Goal: Information Seeking & Learning: Learn about a topic

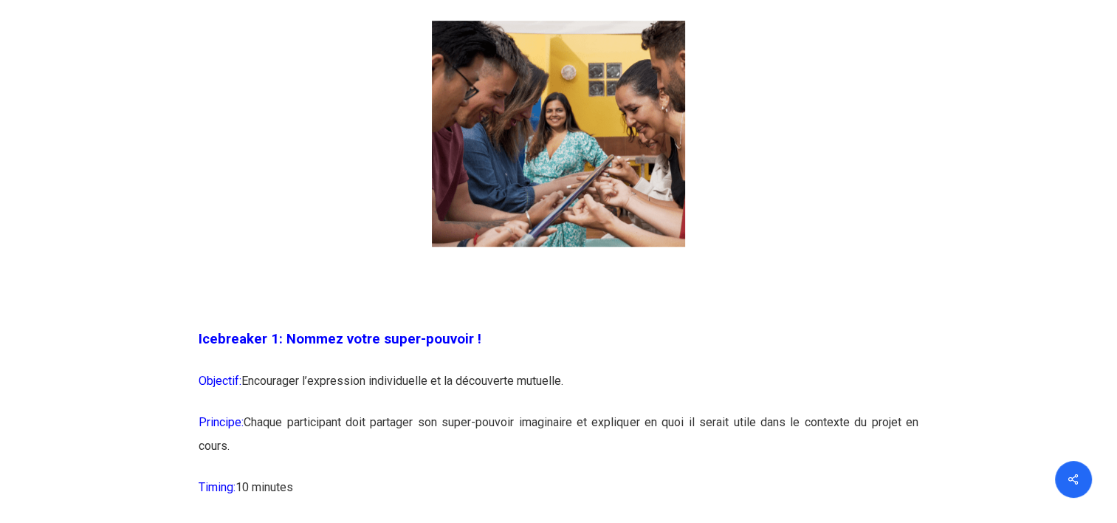
scroll to position [1107, 0]
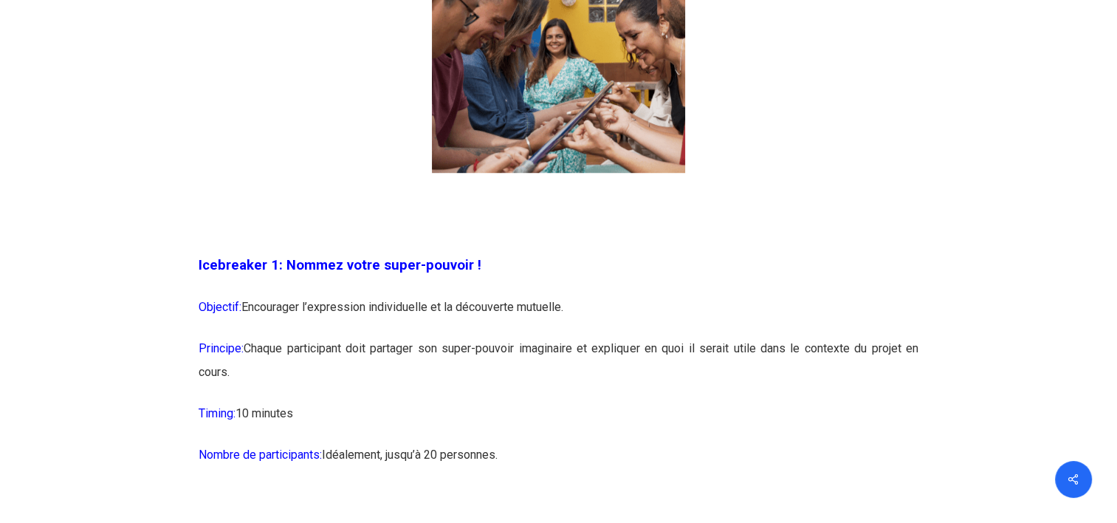
drag, startPoint x: 300, startPoint y: 315, endPoint x: 594, endPoint y: 304, distance: 293.9
click at [594, 304] on p "Objectif: Encourager l’expression individuelle et la découverte mutuelle." at bounding box center [559, 315] width 720 height 41
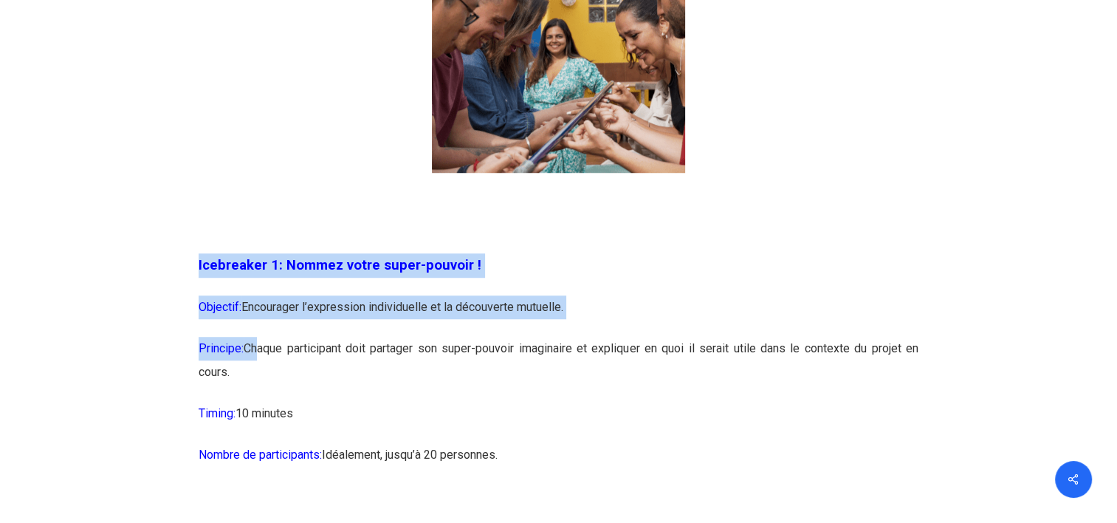
drag, startPoint x: 261, startPoint y: 350, endPoint x: 938, endPoint y: 357, distance: 676.8
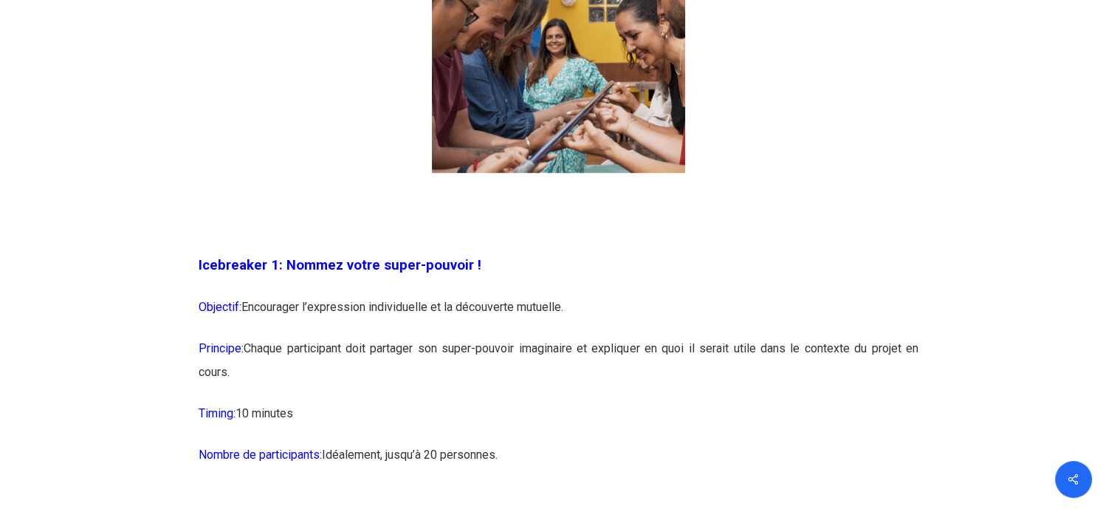
drag, startPoint x: 938, startPoint y: 357, endPoint x: 339, endPoint y: 416, distance: 601.4
click at [339, 416] on p "Timing: 10 minutes" at bounding box center [559, 421] width 720 height 41
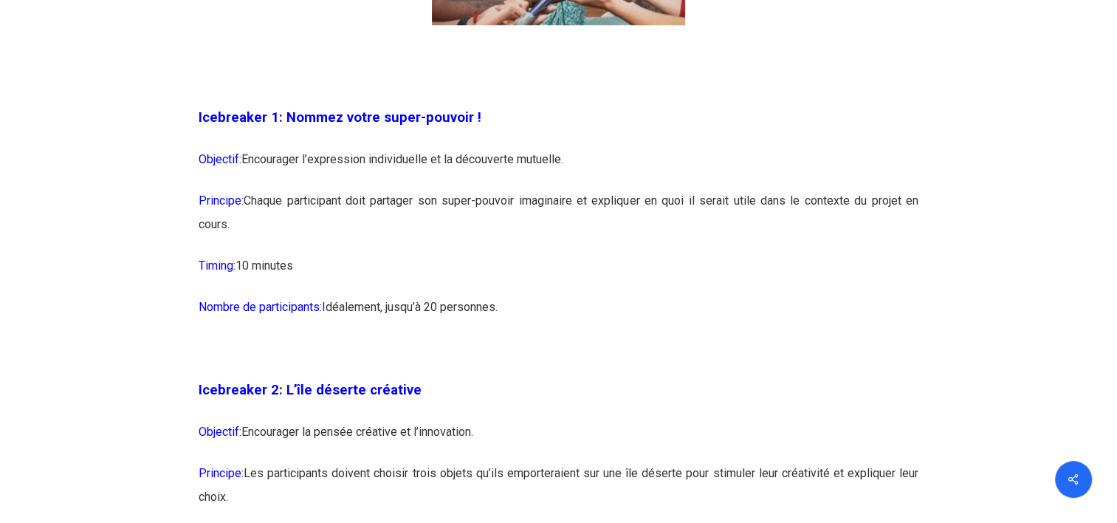
scroll to position [1328, 0]
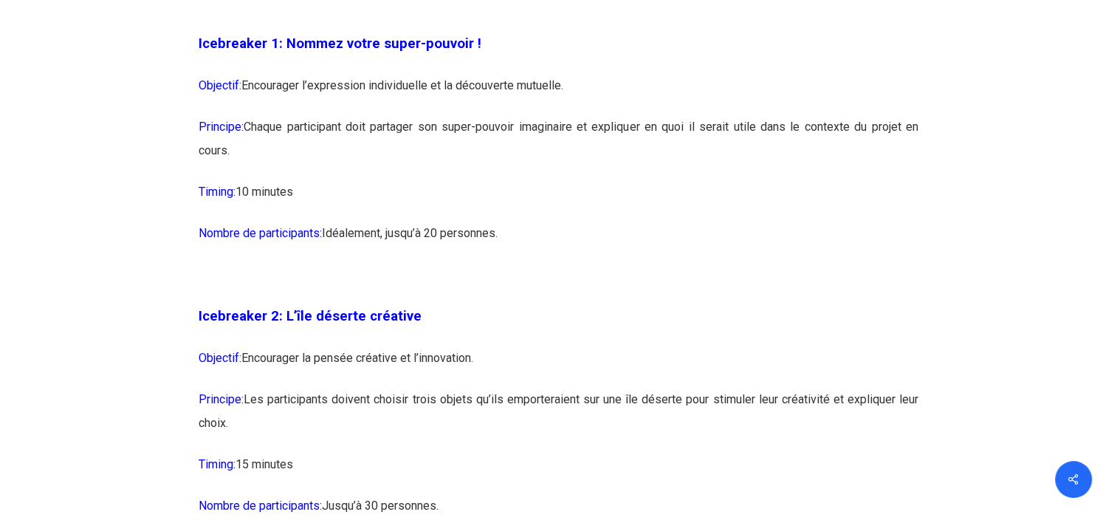
drag, startPoint x: 380, startPoint y: 57, endPoint x: 535, endPoint y: 221, distance: 226.1
drag, startPoint x: 535, startPoint y: 221, endPoint x: 629, endPoint y: 272, distance: 106.3
click at [629, 272] on p at bounding box center [559, 283] width 720 height 41
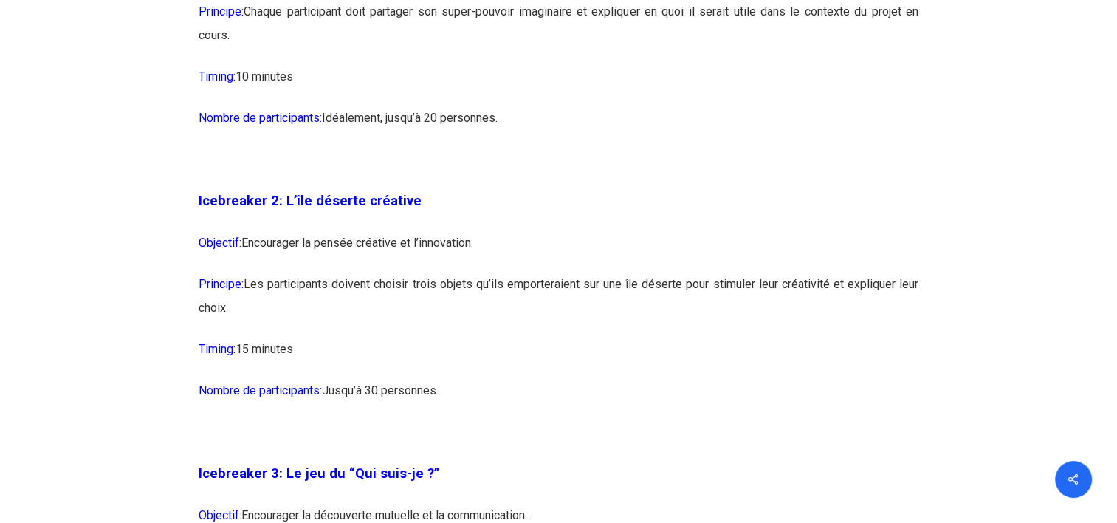
scroll to position [1476, 0]
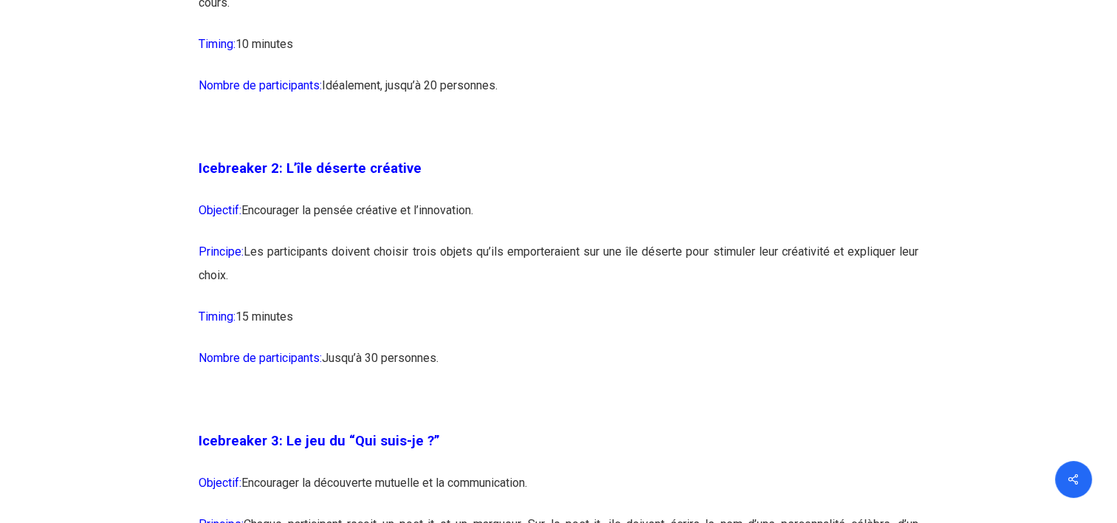
drag, startPoint x: 278, startPoint y: 249, endPoint x: 657, endPoint y: 272, distance: 379.2
click at [657, 272] on p "Principe: Les participants doivent choisir trois objets qu’ils emporteraient su…" at bounding box center [559, 272] width 720 height 65
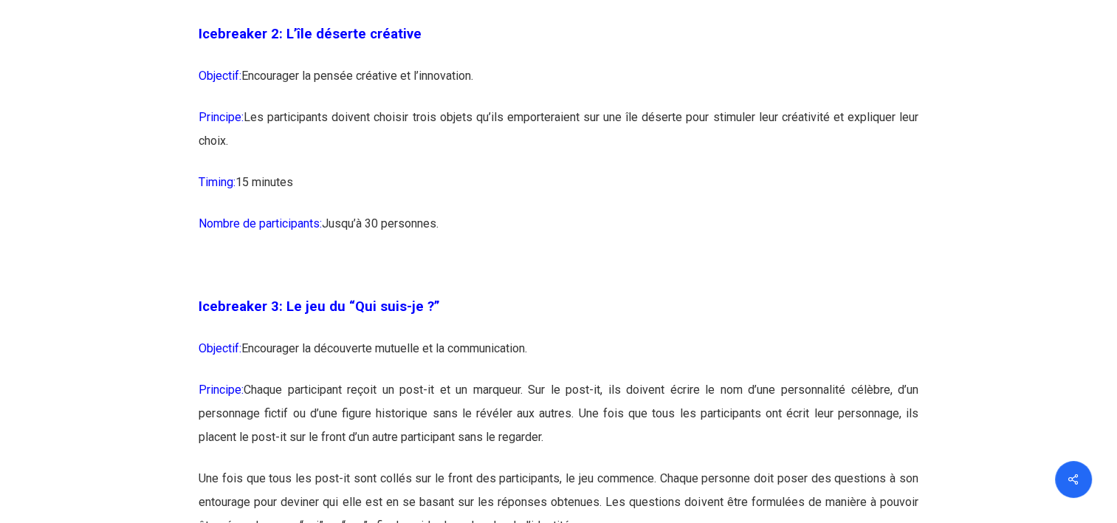
scroll to position [1697, 0]
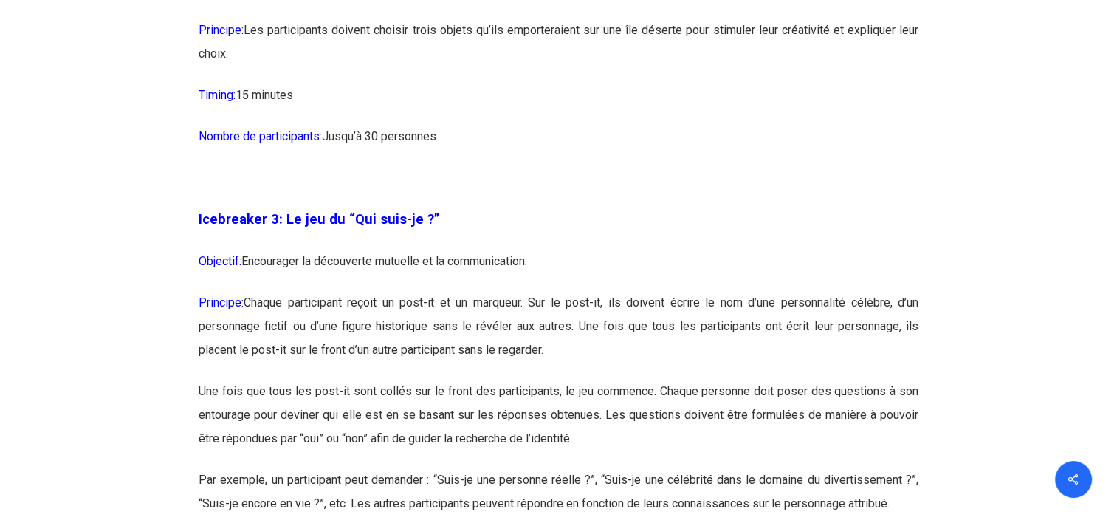
drag, startPoint x: 255, startPoint y: 263, endPoint x: 562, endPoint y: 265, distance: 307.0
click at [562, 265] on p "Objectif: Encourager la découverte mutuelle et la communication." at bounding box center [559, 269] width 720 height 41
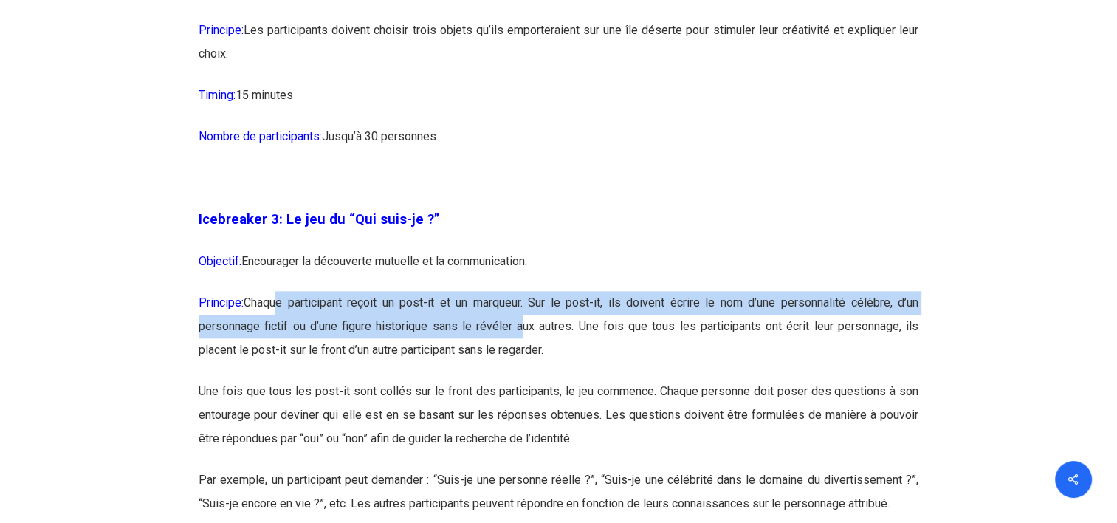
drag, startPoint x: 279, startPoint y: 311, endPoint x: 517, endPoint y: 322, distance: 238.6
click at [517, 322] on p "Principe: Chaque participant reçoit un post-it et un marqueur. Sur le post-it, …" at bounding box center [559, 335] width 720 height 89
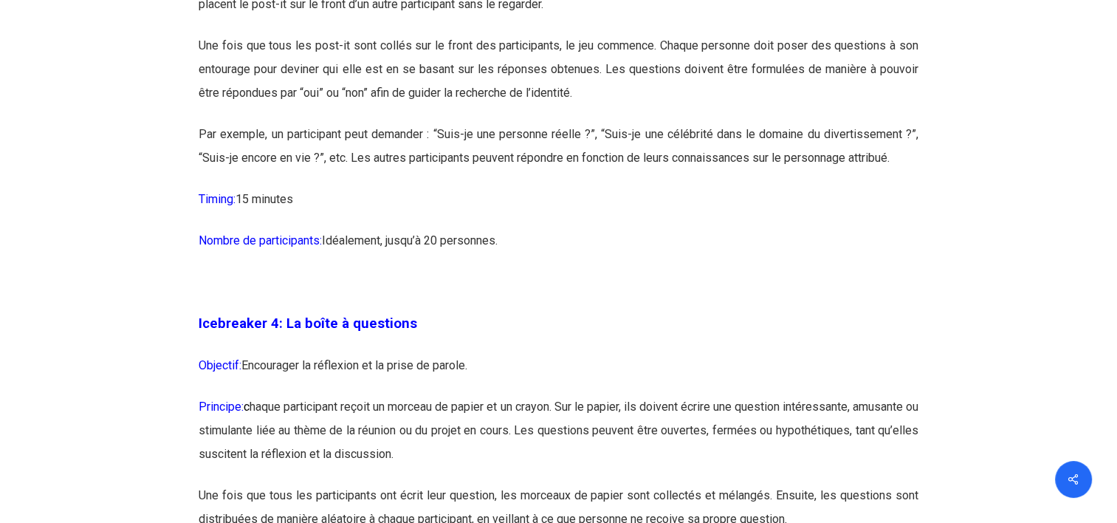
scroll to position [2140, 0]
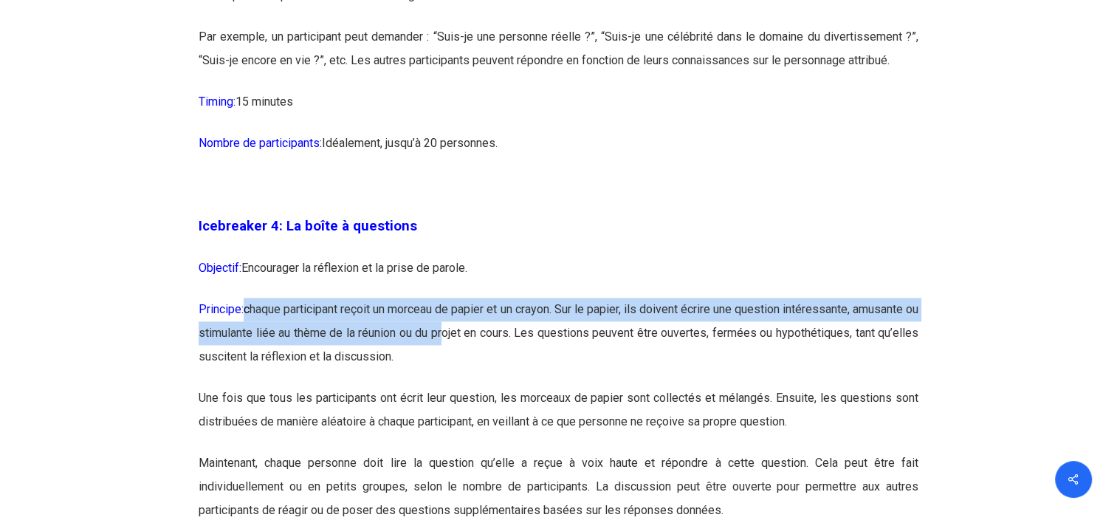
drag, startPoint x: 250, startPoint y: 317, endPoint x: 558, endPoint y: 322, distance: 307.8
click at [558, 322] on p "Principe: c haque participant reçoit un morceau de papier et un crayon. Sur le …" at bounding box center [559, 341] width 720 height 89
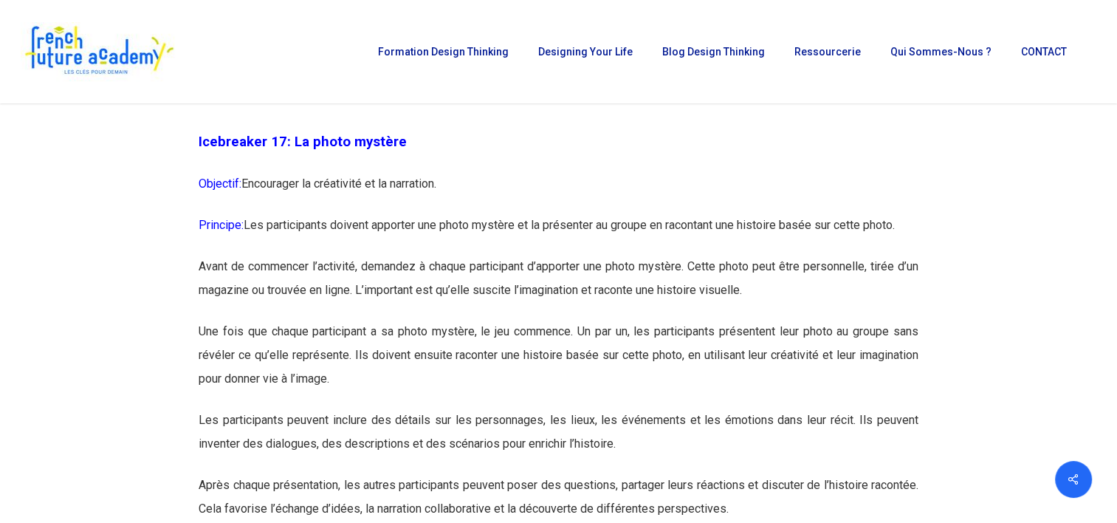
scroll to position [8266, 0]
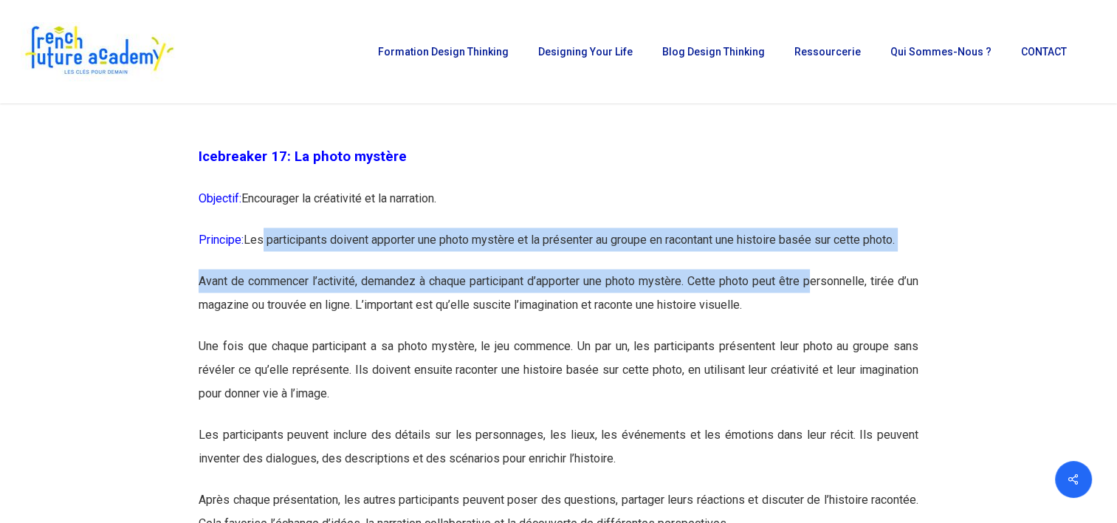
drag, startPoint x: 265, startPoint y: 280, endPoint x: 809, endPoint y: 331, distance: 546.2
click at [809, 331] on div "Icebreaker 1: Nommez votre super-pouvoir ! Objectif: Encourager l’expression in…" at bounding box center [559, 73] width 720 height 13959
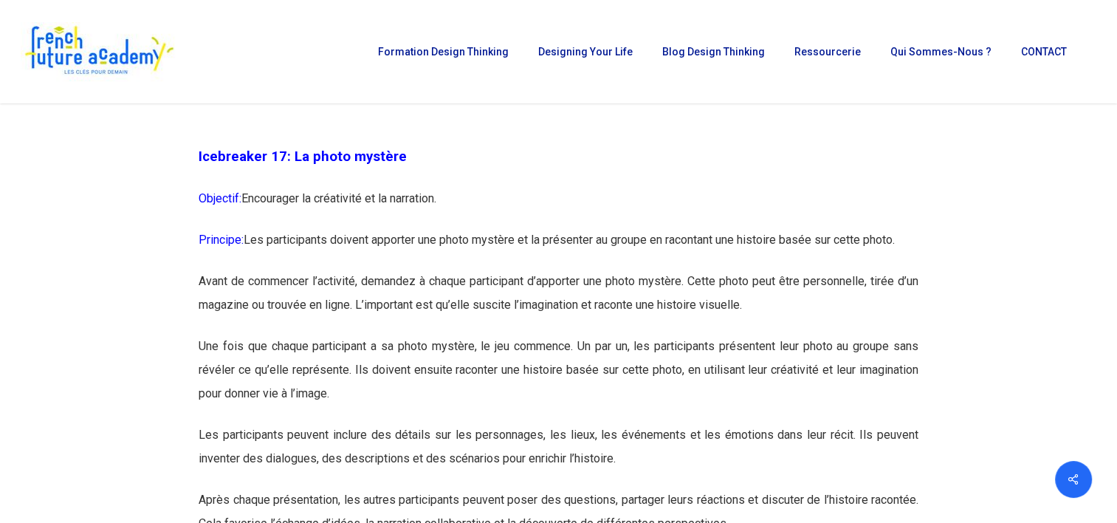
click at [258, 382] on p "Une fois que chaque participant a sa photo mystère, le jeu commence. Un par un,…" at bounding box center [559, 378] width 720 height 89
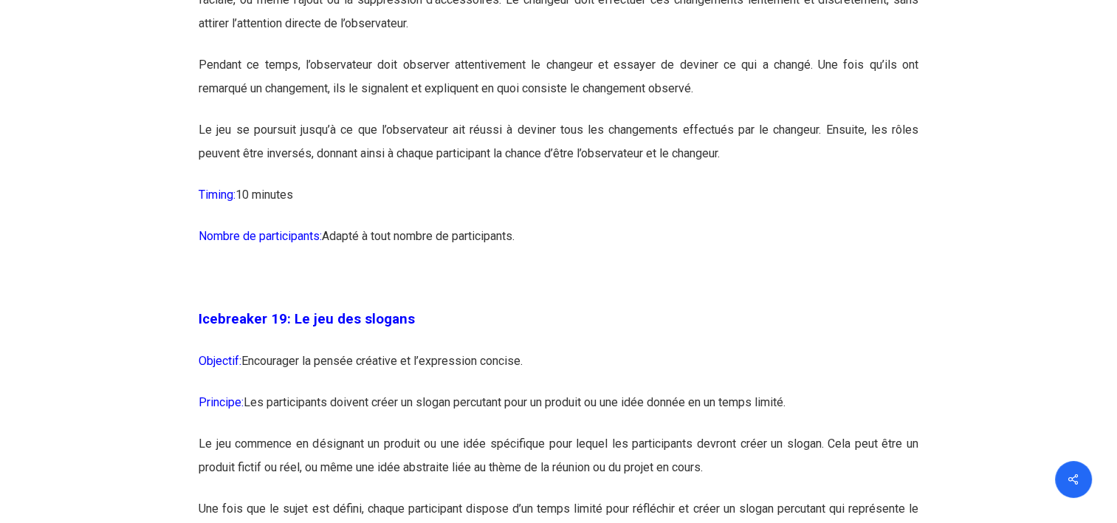
scroll to position [9299, 0]
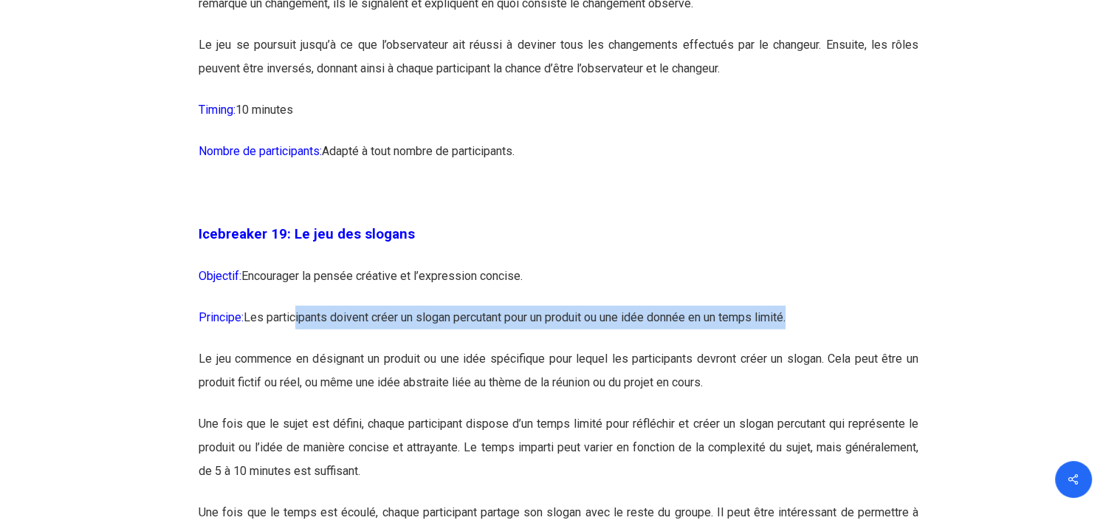
drag, startPoint x: 297, startPoint y: 366, endPoint x: 804, endPoint y: 357, distance: 507.1
click at [804, 347] on p "Principe: Les participants doivent créer un slogan percutant pour un produit ou…" at bounding box center [559, 326] width 720 height 41
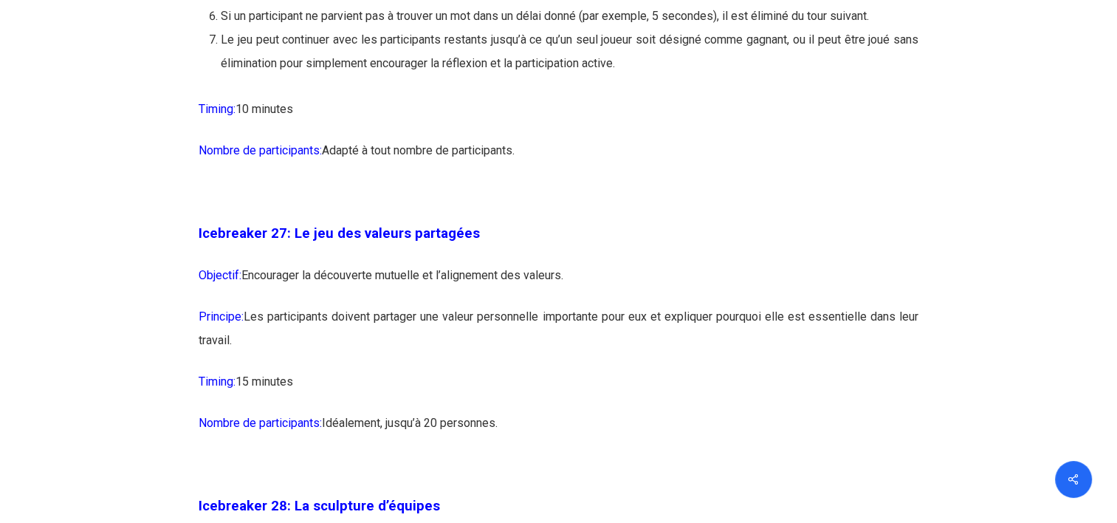
scroll to position [13432, 0]
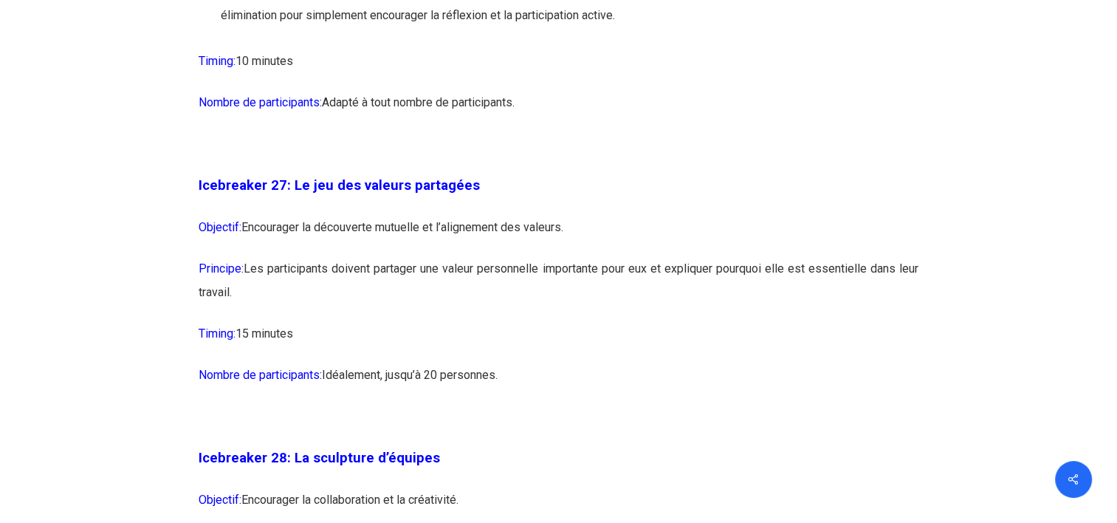
drag, startPoint x: 297, startPoint y: 325, endPoint x: 883, endPoint y: 375, distance: 588.8
click at [883, 322] on p "Principe: Les participants doivent partager une valeur personnelle importante p…" at bounding box center [559, 289] width 720 height 65
drag, startPoint x: 883, startPoint y: 375, endPoint x: 623, endPoint y: 421, distance: 264.5
click at [623, 363] on p "Timing: 15 minutes" at bounding box center [559, 342] width 720 height 41
click at [355, 322] on p "Principe: Les participants doivent partager une valeur personnelle importante p…" at bounding box center [559, 289] width 720 height 65
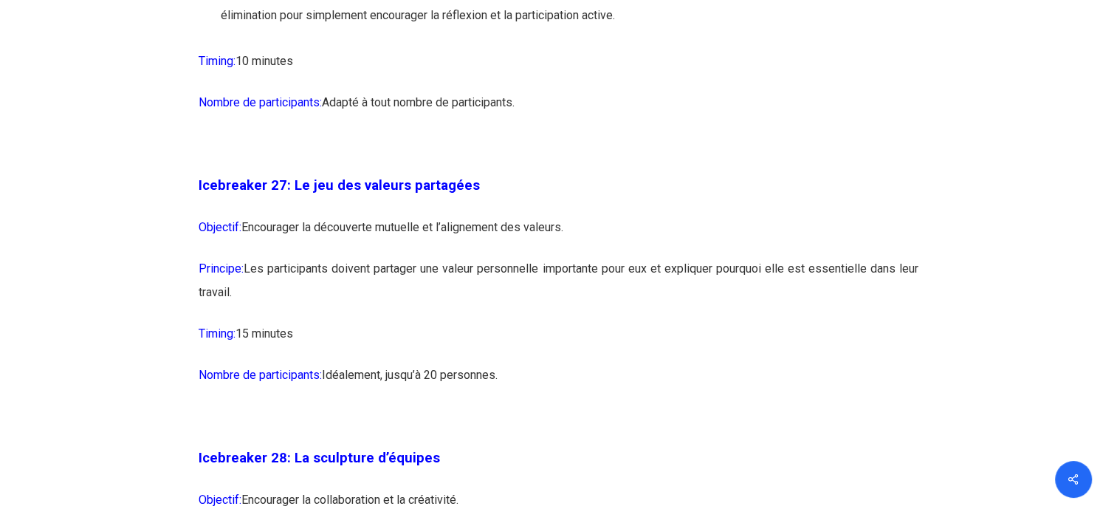
drag, startPoint x: 266, startPoint y: 296, endPoint x: 380, endPoint y: 371, distance: 136.3
click at [350, 322] on p "Principe: Les participants doivent partager une valeur personnelle importante p…" at bounding box center [559, 289] width 720 height 65
click at [297, 193] on strong "Icebreaker 27: Le jeu des valeurs partagées" at bounding box center [339, 185] width 281 height 16
drag, startPoint x: 294, startPoint y: 252, endPoint x: 478, endPoint y: 255, distance: 183.8
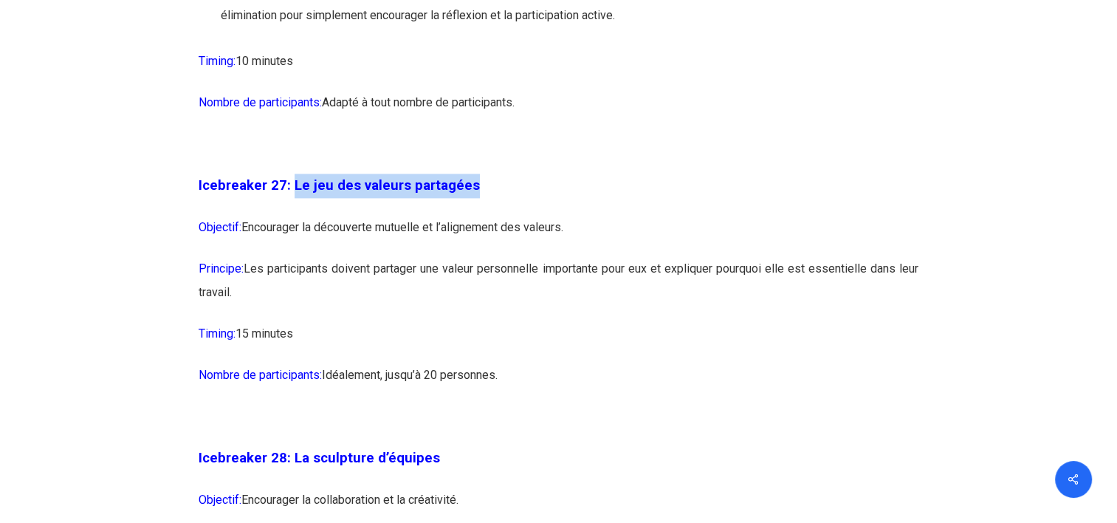
click at [478, 216] on p "Icebreaker 27: Le jeu des valeurs partagées" at bounding box center [559, 194] width 720 height 42
copy strong "Le jeu des valeurs partagées"
drag, startPoint x: 198, startPoint y: 287, endPoint x: 393, endPoint y: 365, distance: 210.0
copy div "Objectif: Encourager la découverte mutuelle et l’alignement des valeurs. Princi…"
